Goal: Information Seeking & Learning: Find specific fact

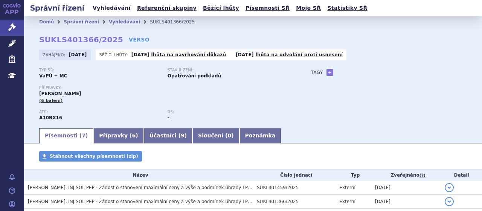
click at [112, 7] on link "Vyhledávání" at bounding box center [111, 8] width 43 height 10
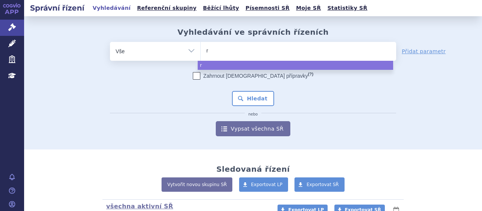
type input "ry"
type input "ryb"
type input "rybre"
type input "rybrev"
type input "rybreva"
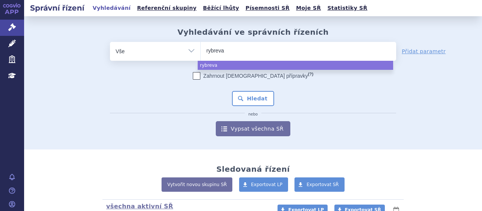
type input "rybrevan"
type input "rybrevant"
select select "rybrevant"
click at [259, 102] on button "Hledat" at bounding box center [253, 98] width 43 height 15
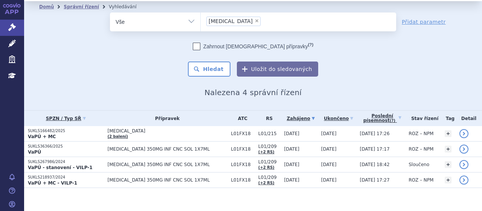
scroll to position [21, 0]
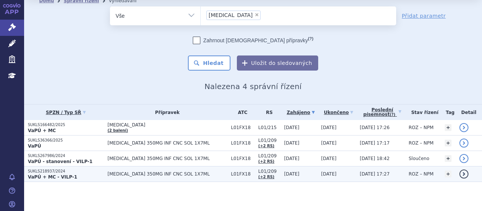
click at [36, 170] on p "SUKLS218937/2024" at bounding box center [66, 170] width 76 height 5
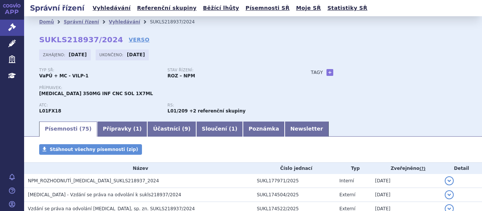
click at [203, 183] on h3 "NPM_ROZHODNUTÍ_RYBREVANT_SUKLS218937_2024" at bounding box center [140, 181] width 225 height 8
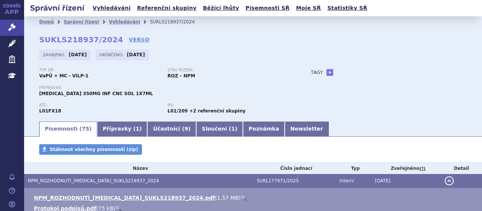
scroll to position [184, 0]
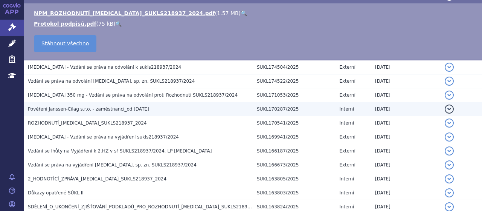
click at [213, 112] on h3 "Pověření Janssen-Cilag s.r.o. - zaměstnanci_od 03.03.2025" at bounding box center [140, 109] width 225 height 8
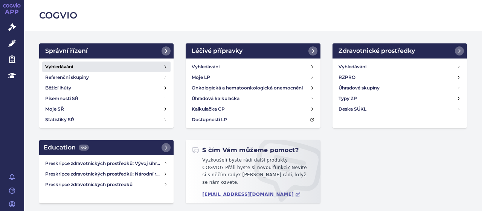
click at [64, 64] on h4 "Vyhledávání" at bounding box center [59, 67] width 28 height 8
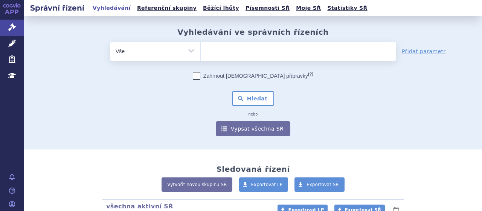
click at [228, 52] on ul at bounding box center [299, 50] width 196 height 16
click at [201, 52] on select at bounding box center [200, 50] width 0 height 19
click at [228, 52] on ul at bounding box center [299, 50] width 196 height 16
click at [201, 52] on select at bounding box center [200, 50] width 0 height 19
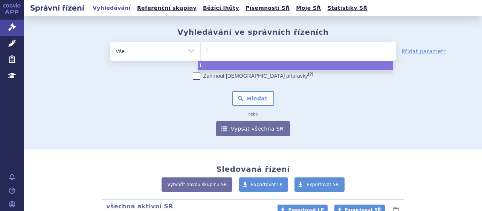
type input "ib"
type input "ibra"
type input "ibran"
type input "ibranc"
type input "ibrance"
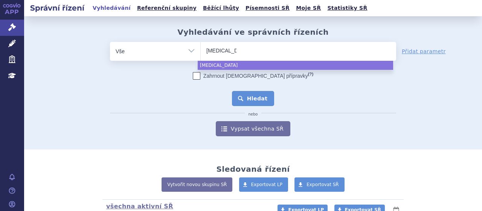
select select "ibrance"
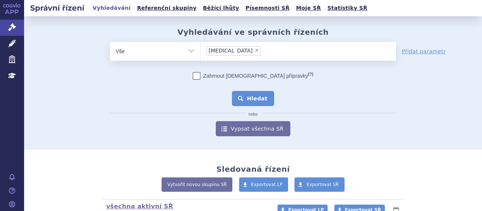
click at [254, 95] on button "Hledat" at bounding box center [253, 98] width 43 height 15
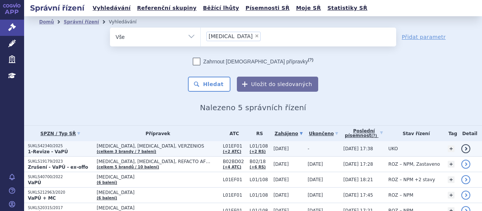
click at [38, 149] on strong "1-Revize - VaPÚ" at bounding box center [48, 151] width 40 height 5
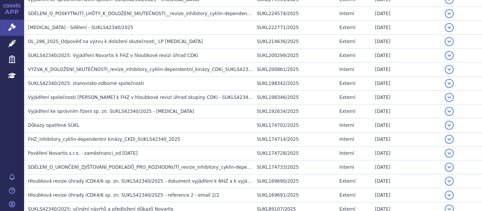
scroll to position [221, 0]
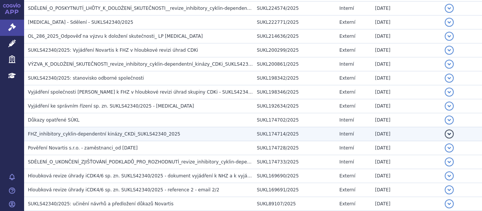
click at [99, 134] on span "FHZ_inhibitory_cyklin-dependentní kinázy_CKDi_SUKLS42340_2025" at bounding box center [104, 133] width 153 height 5
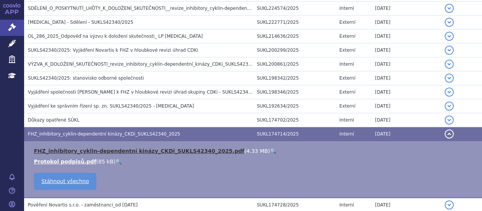
click at [108, 149] on link "FHZ_inhibitory_cyklin-dependentní kinázy_CKDi_SUKLS42340_2025.pdf" at bounding box center [139, 151] width 211 height 6
